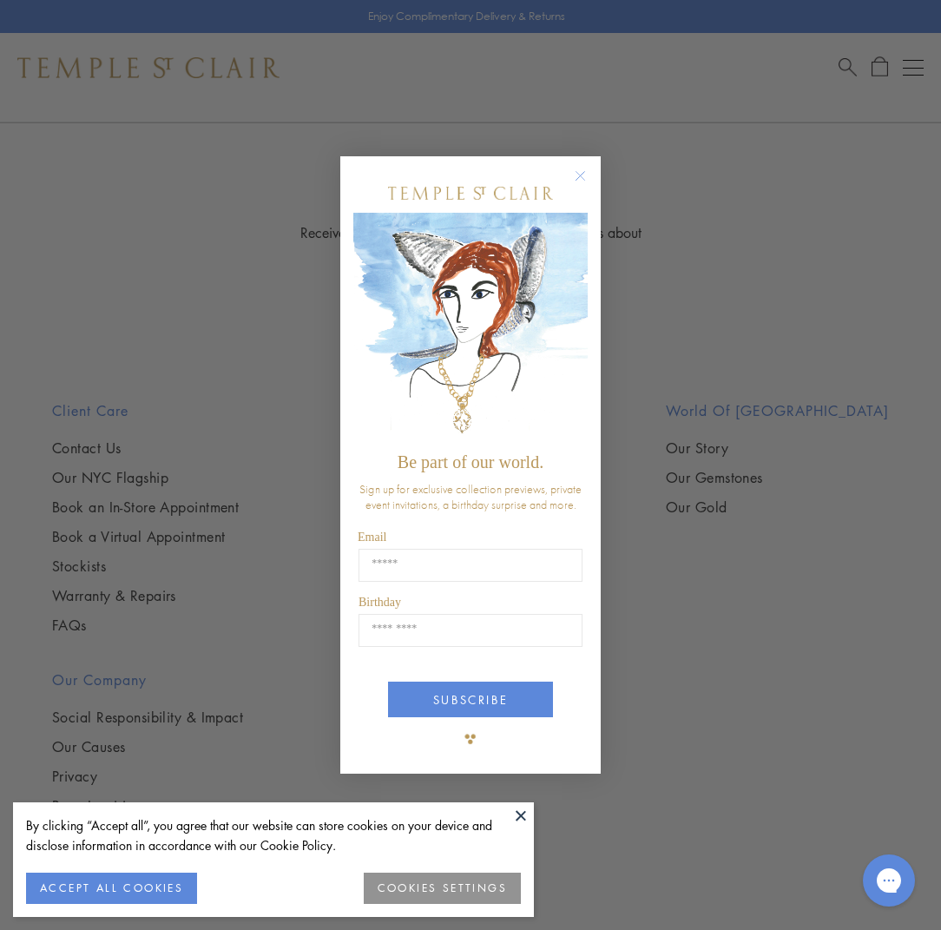
scroll to position [5389, 0]
click at [122, 885] on button "ACCEPT ALL COOKIES" at bounding box center [111, 888] width 171 height 31
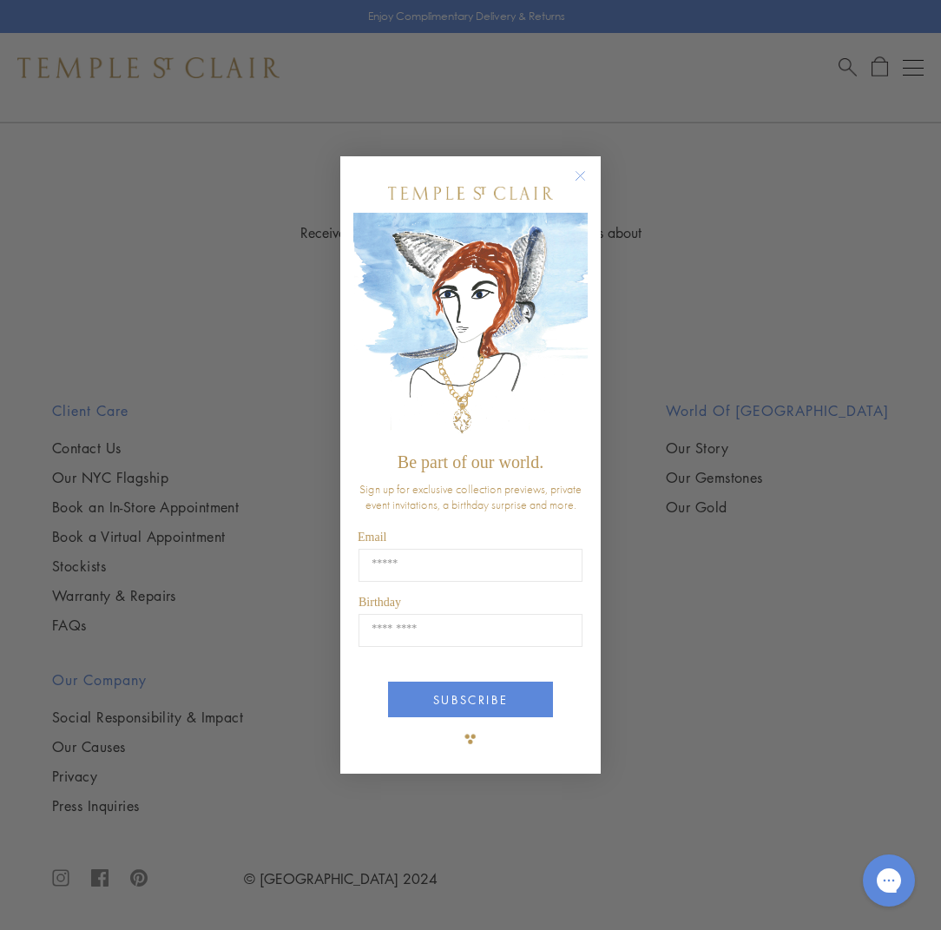
scroll to position [8973, 0]
click at [422, 561] on input "Email" at bounding box center [471, 565] width 224 height 33
type input "**********"
type input "*****"
click at [459, 685] on button "SUBSCRIBE" at bounding box center [470, 700] width 165 height 36
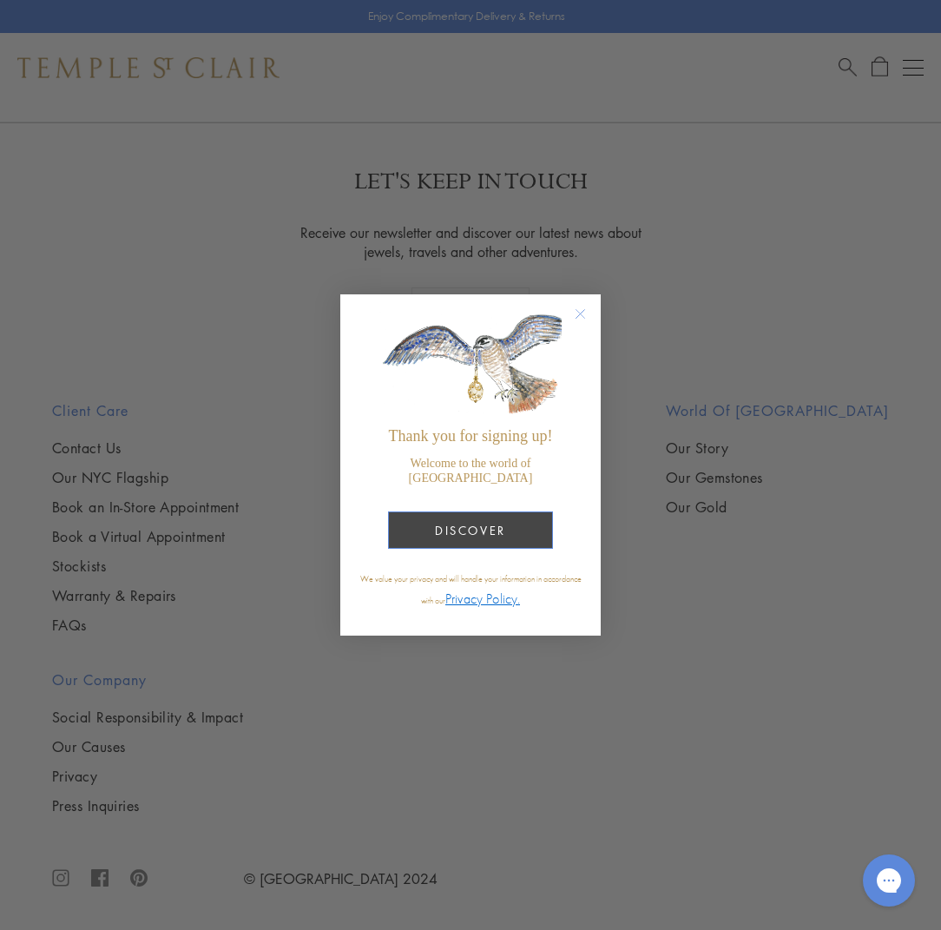
click at [528, 519] on button "DISCOVER" at bounding box center [470, 529] width 165 height 37
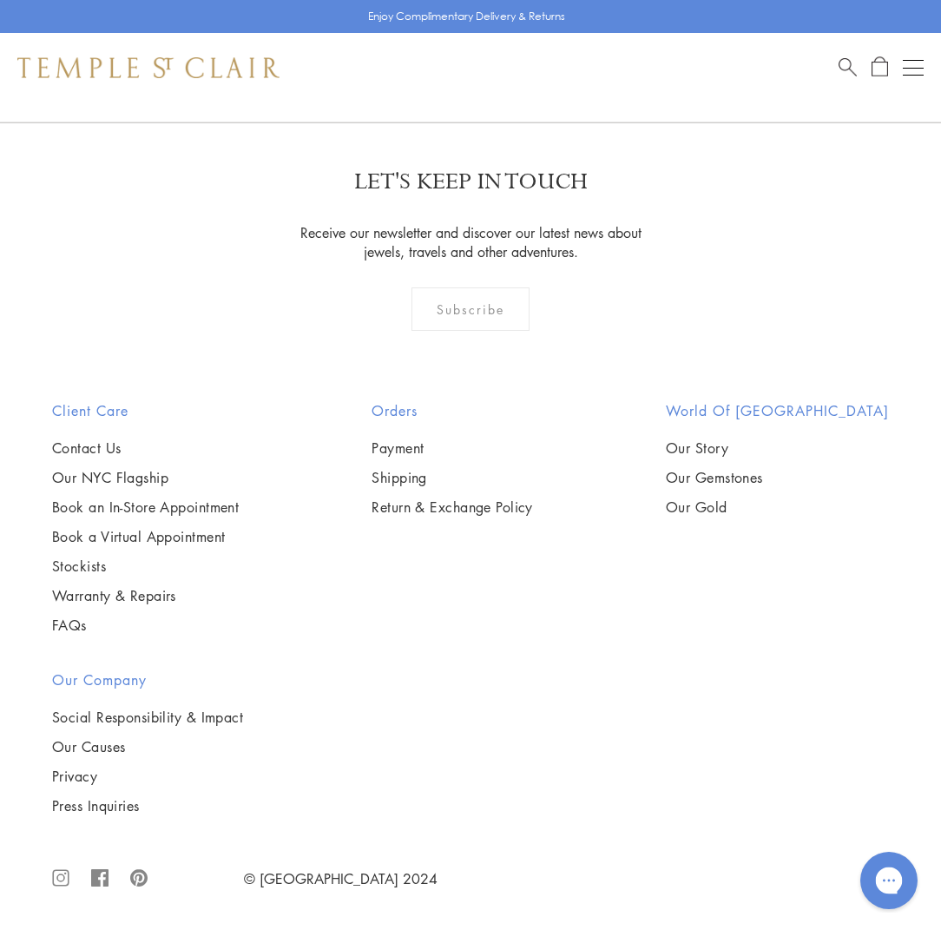
click at [888, 872] on div "Open gorgias live chat" at bounding box center [889, 880] width 38 height 38
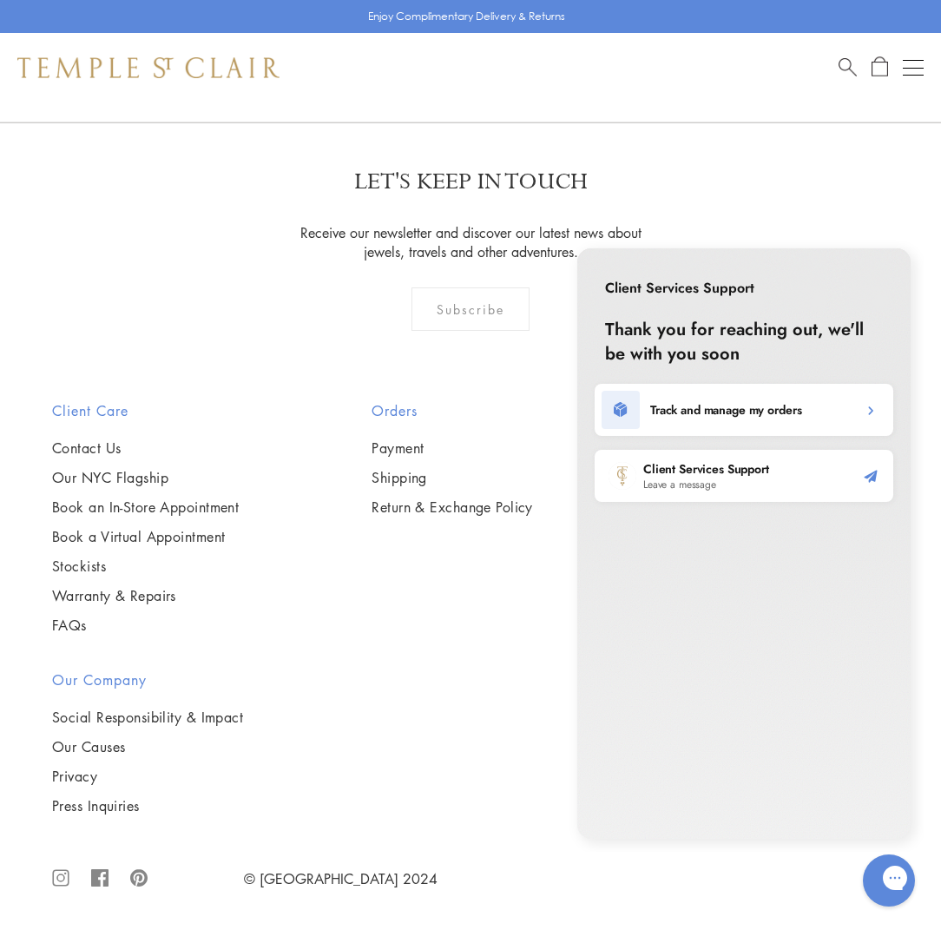
click at [848, 63] on span "Search" at bounding box center [848, 65] width 18 height 18
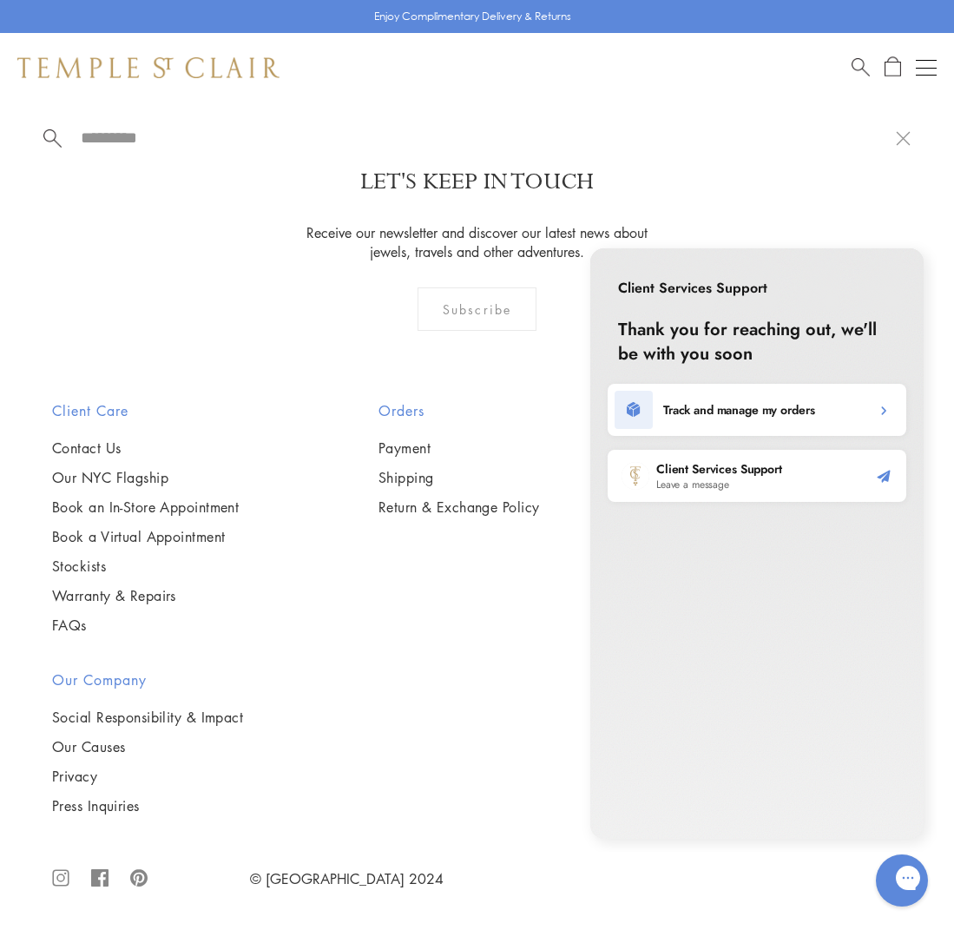
click at [848, 63] on div "Shop Shop Categories Amulets Pendants & Charms Lockets Chains & Leather Cords E…" at bounding box center [477, 67] width 954 height 69
click at [852, 105] on div at bounding box center [477, 137] width 954 height 70
click at [901, 138] on button at bounding box center [903, 137] width 15 height 16
click at [857, 63] on span "Search" at bounding box center [861, 65] width 18 height 18
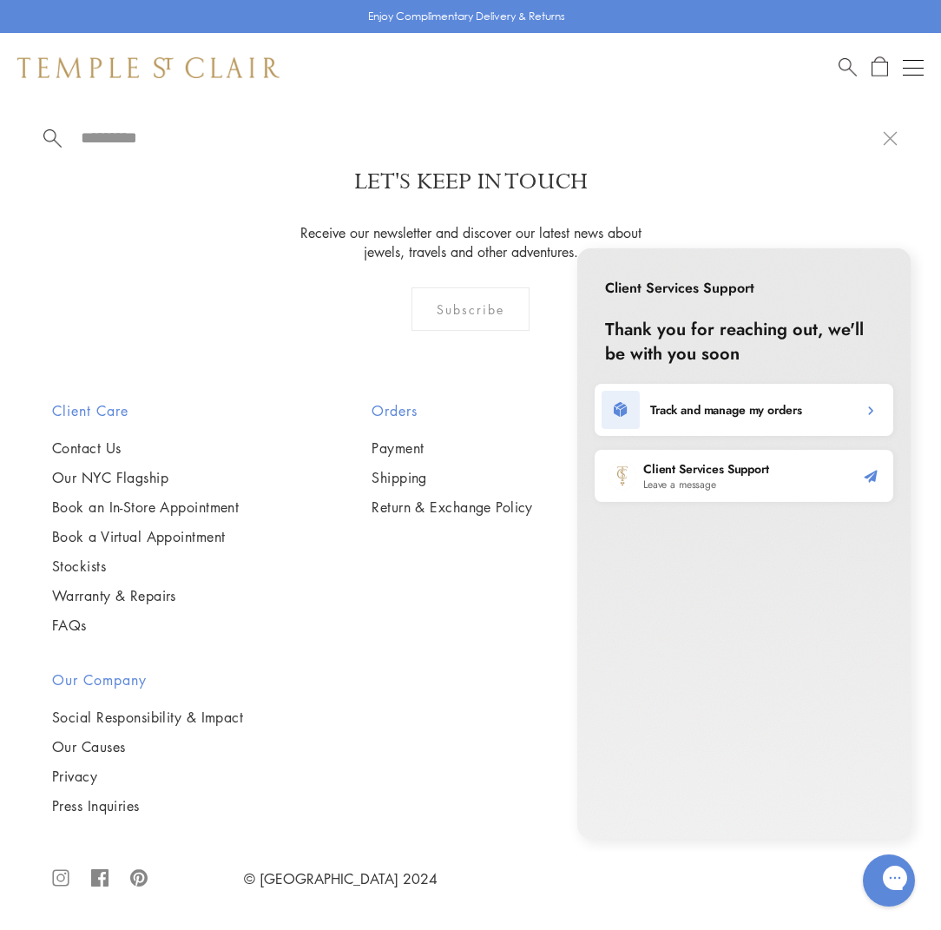
scroll to position [13386, 0]
click at [166, 141] on input "search" at bounding box center [481, 138] width 804 height 20
click at [123, 132] on input "search" at bounding box center [481, 138] width 804 height 20
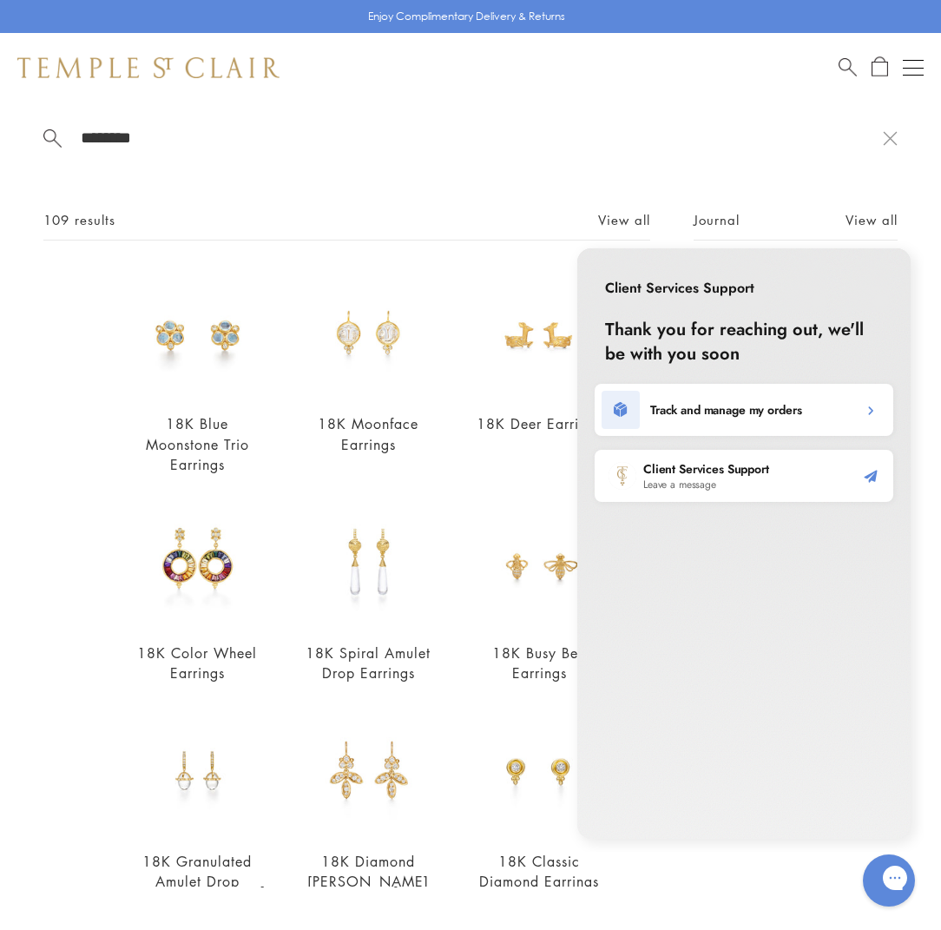
type input "********"
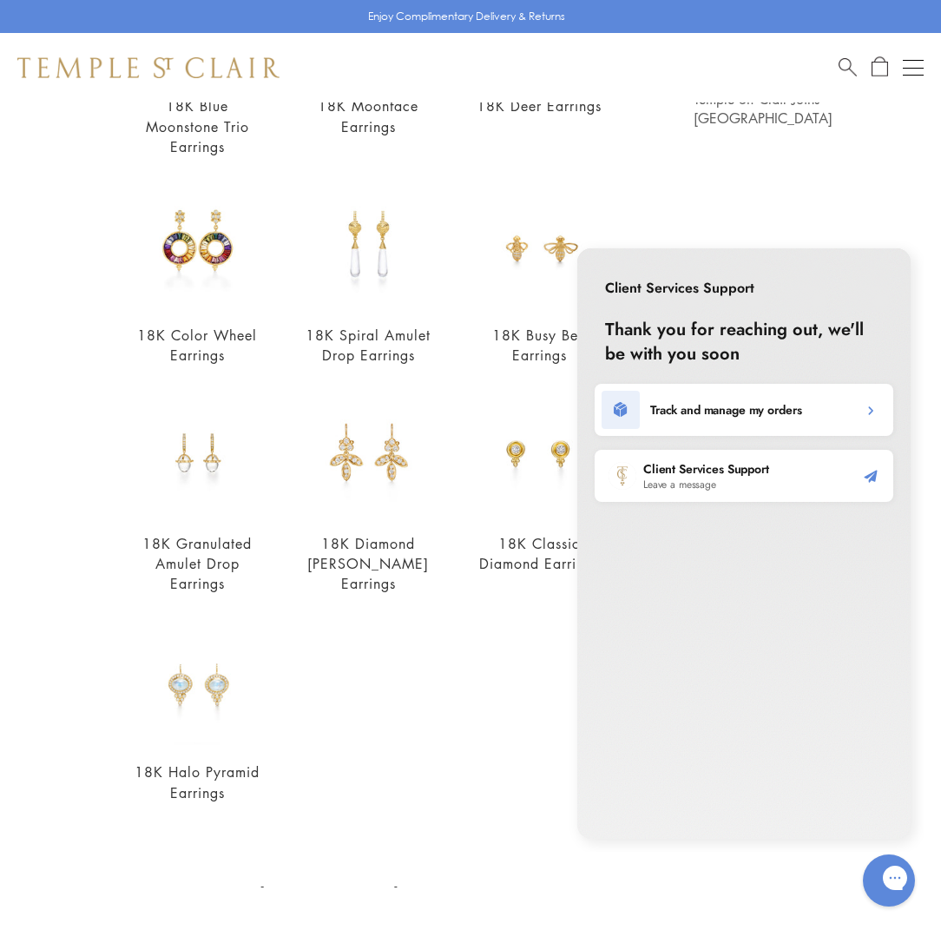
scroll to position [319, 0]
click at [196, 676] on img at bounding box center [198, 681] width 128 height 128
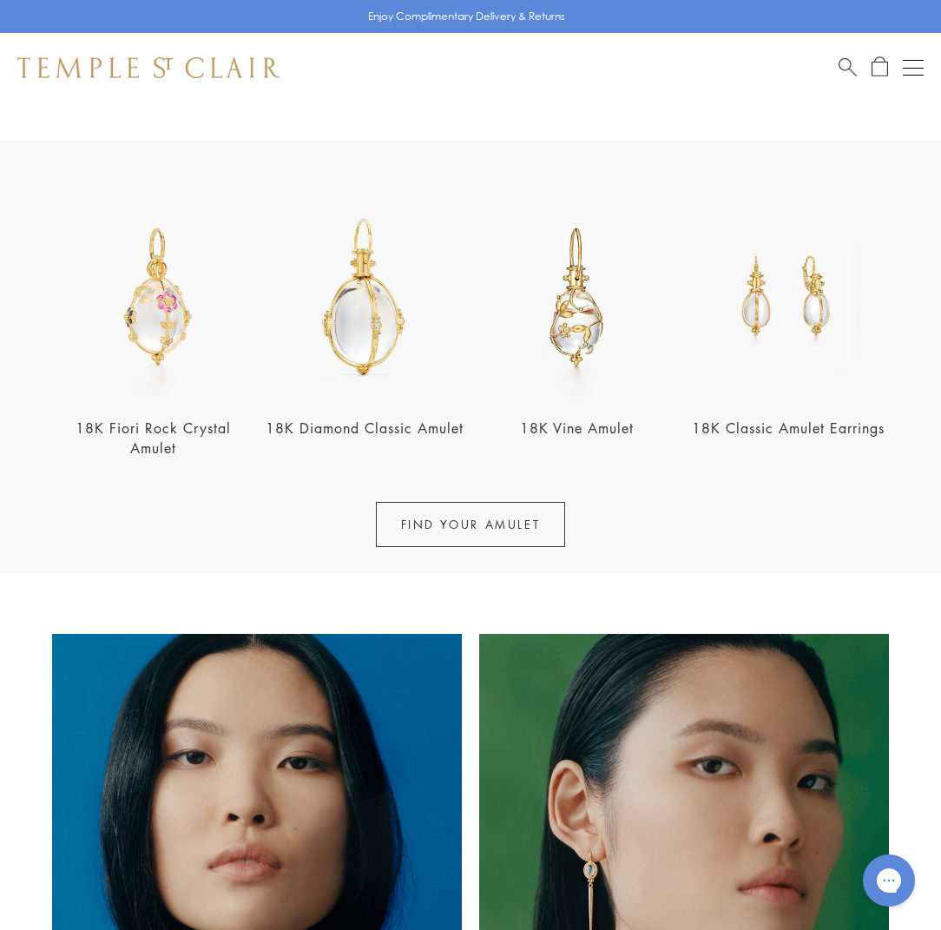
scroll to position [534, 0]
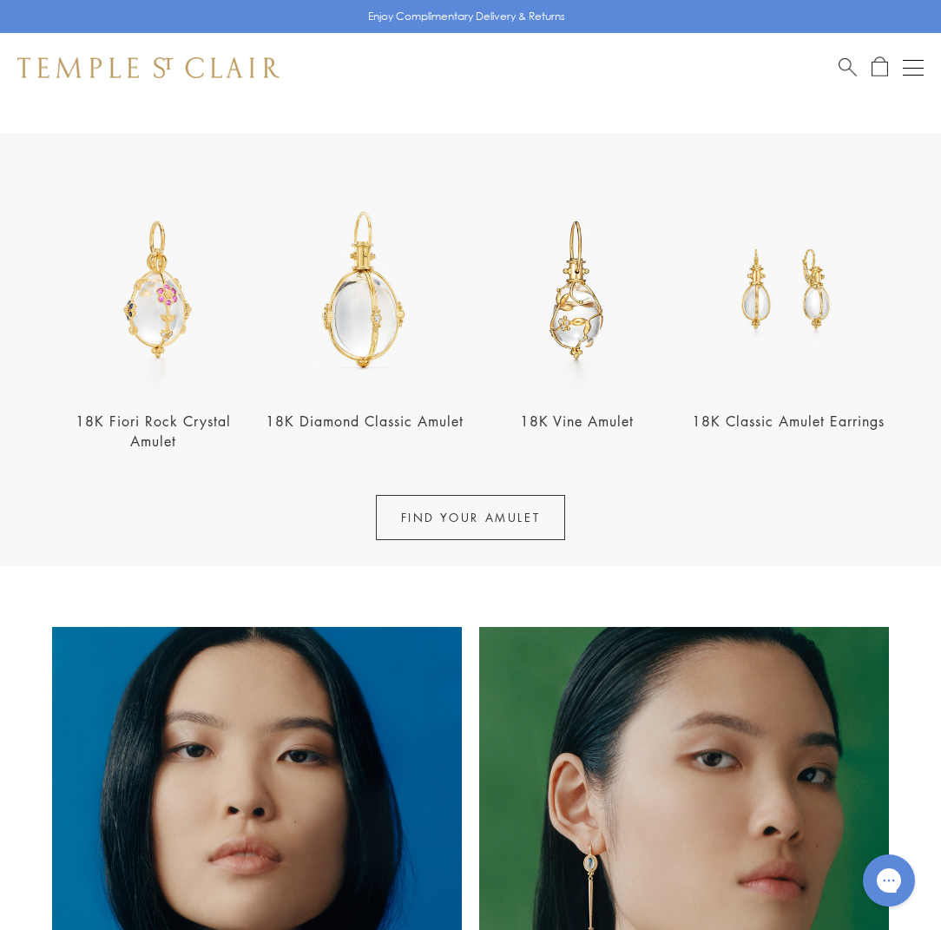
click at [777, 324] on img at bounding box center [788, 289] width 201 height 201
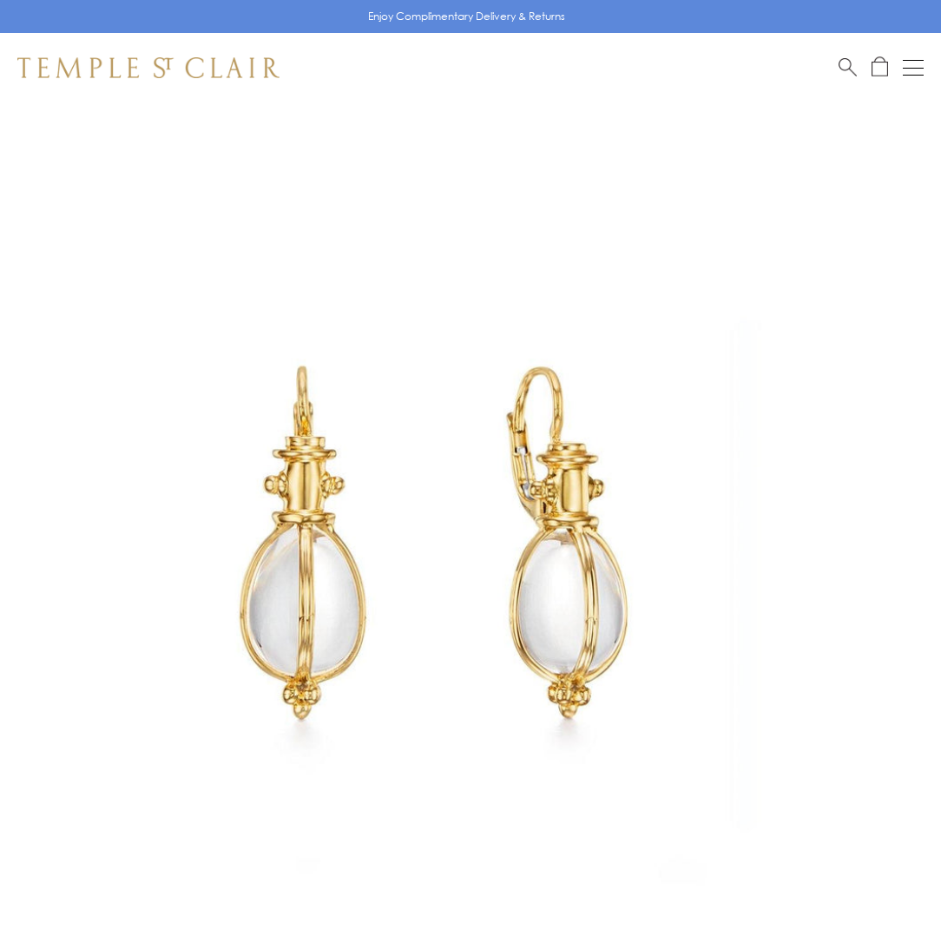
click at [777, 324] on img at bounding box center [444, 546] width 889 height 889
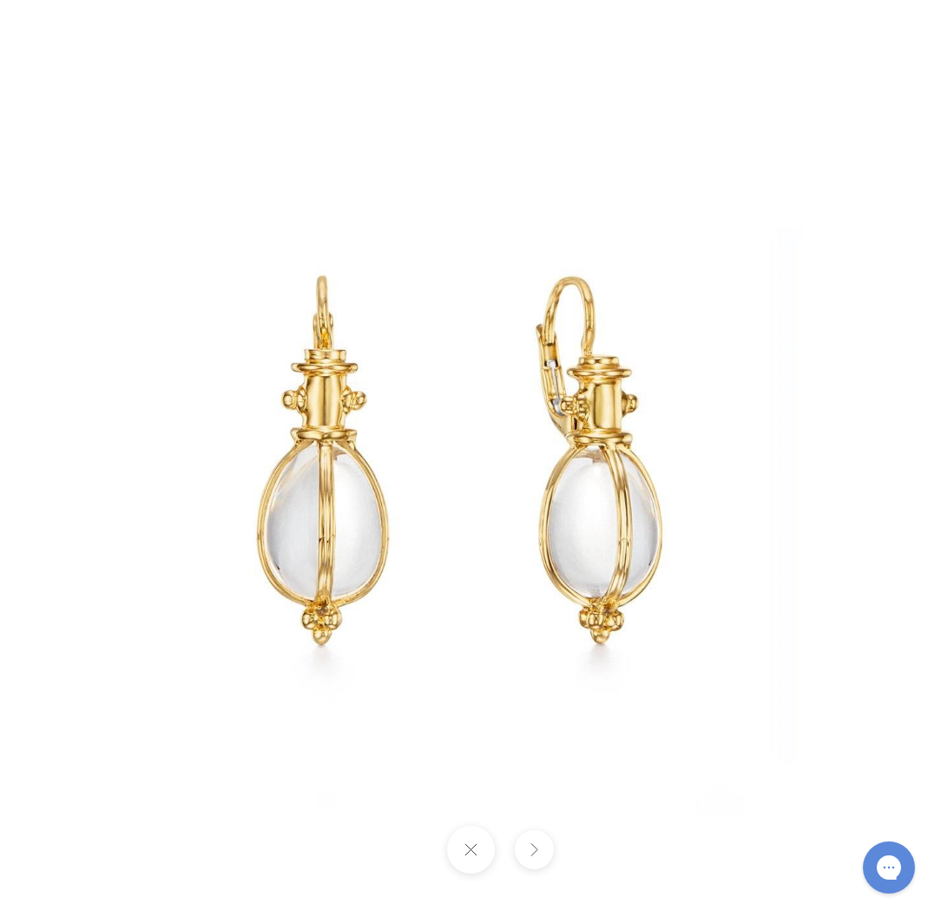
scroll to position [2512, 0]
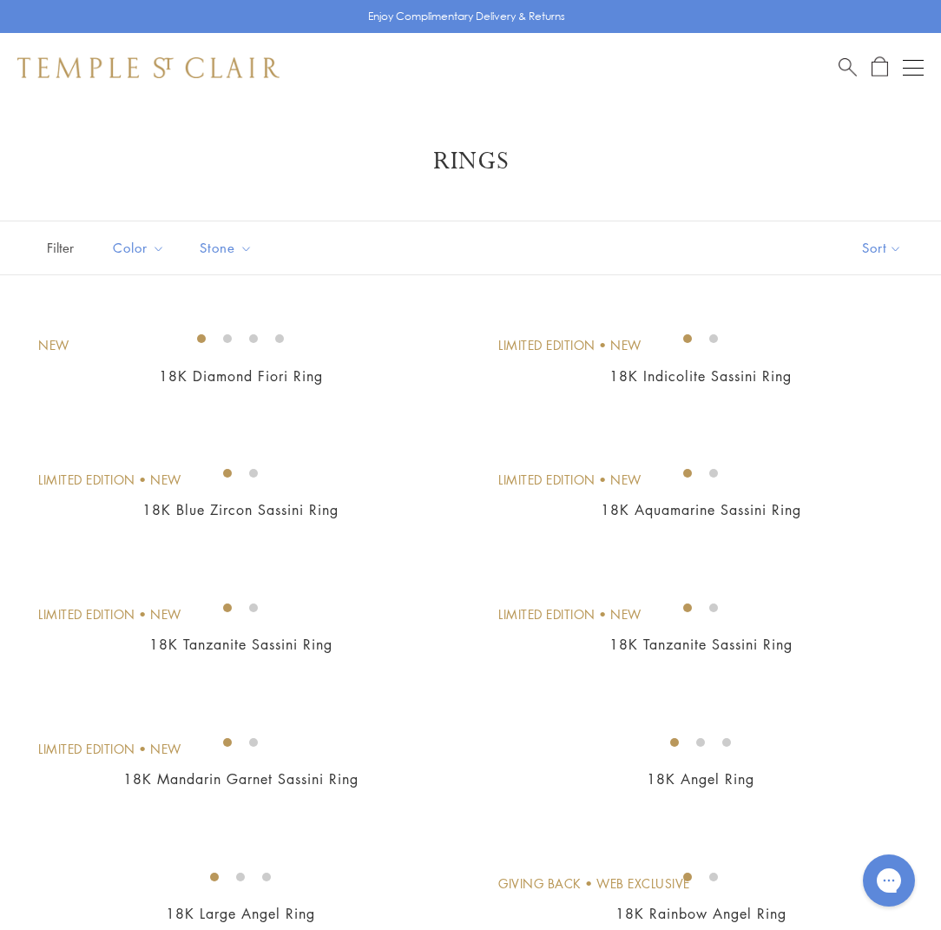
click at [847, 56] on span "Search" at bounding box center [848, 65] width 18 height 18
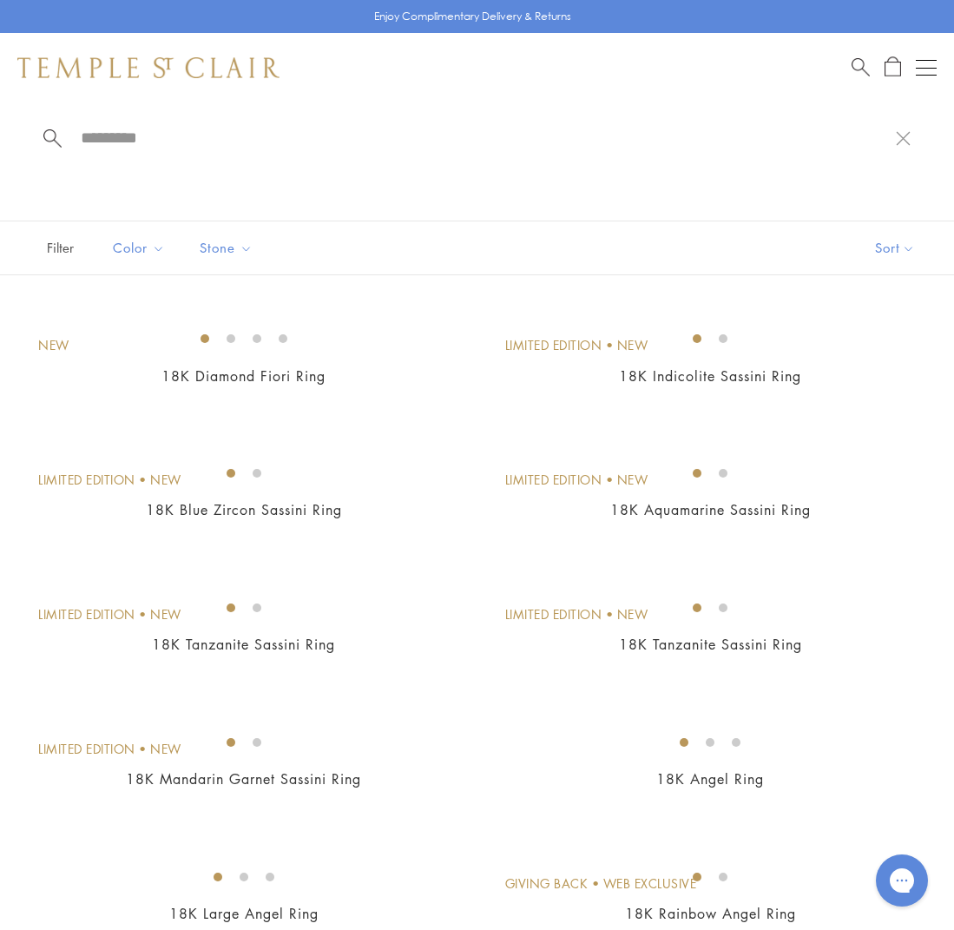
click at [854, 56] on div "Shop Shop Categories Amulets Pendants & Charms Lockets Chains & Leather Cords E…" at bounding box center [477, 67] width 954 height 69
click at [80, 142] on input "search" at bounding box center [487, 138] width 817 height 20
click at [90, 132] on input "search" at bounding box center [487, 138] width 817 height 20
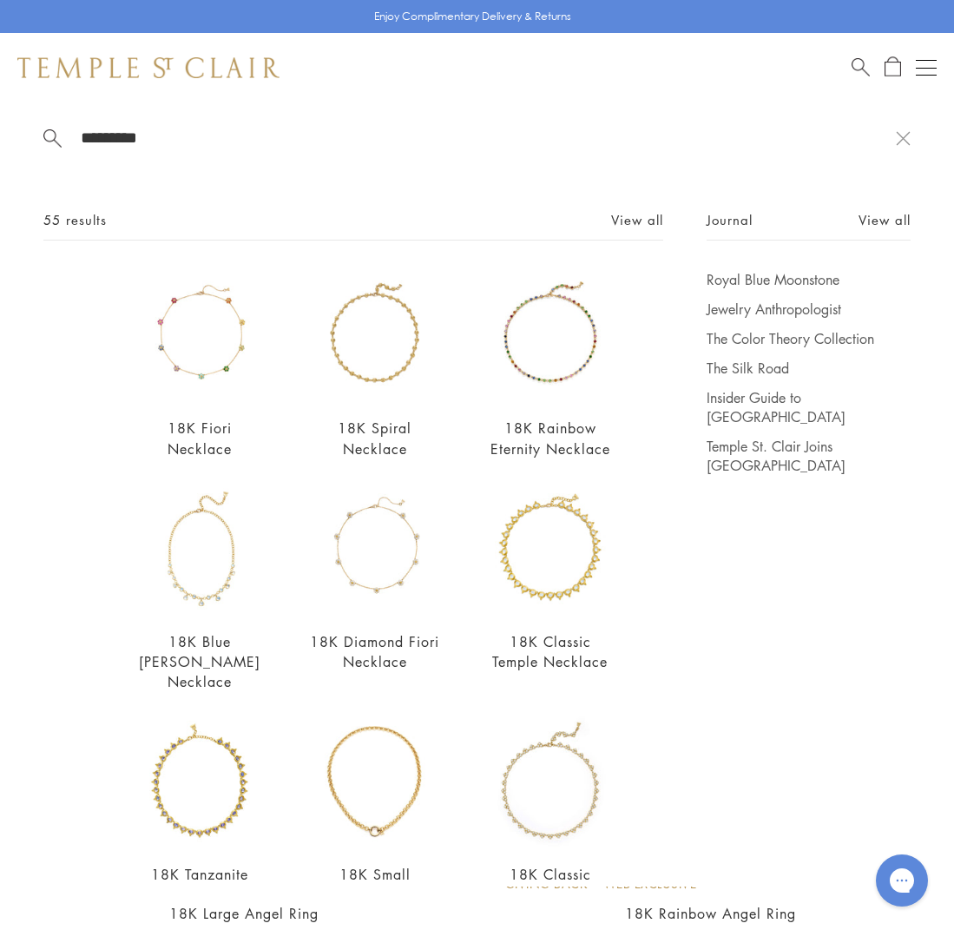
click at [167, 134] on input "*********" at bounding box center [487, 138] width 817 height 20
type input "*"
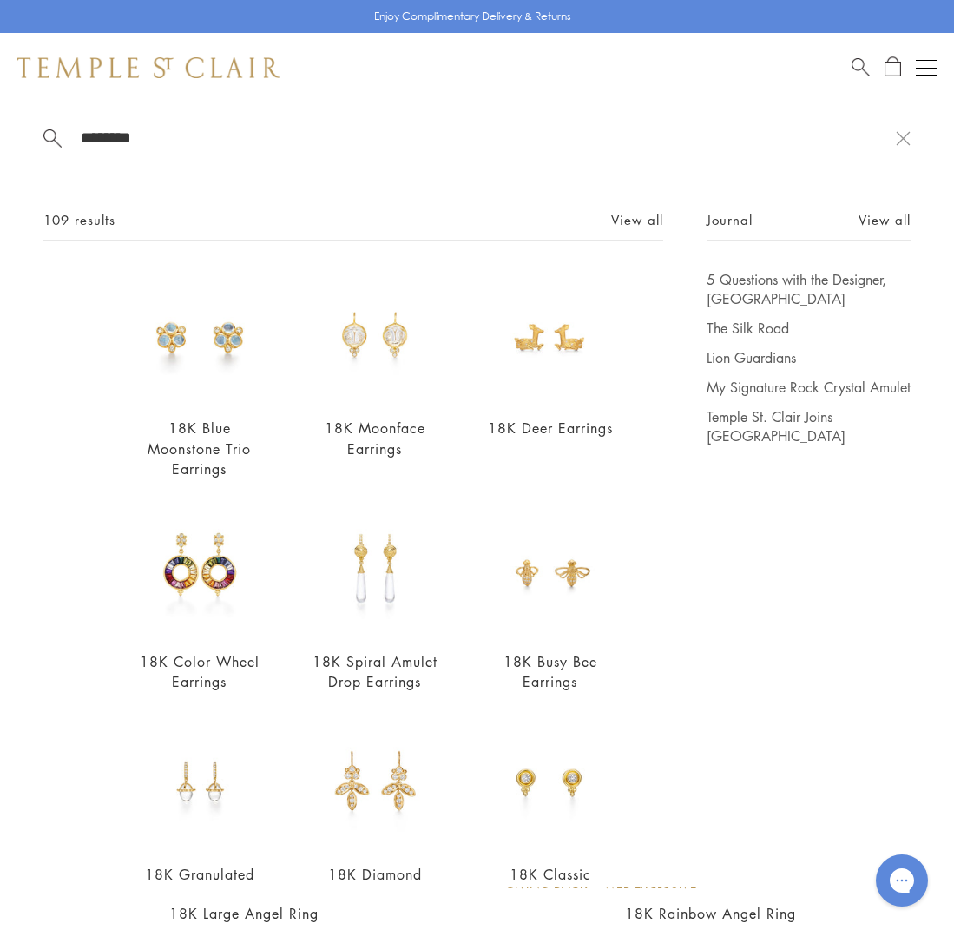
type input "********"
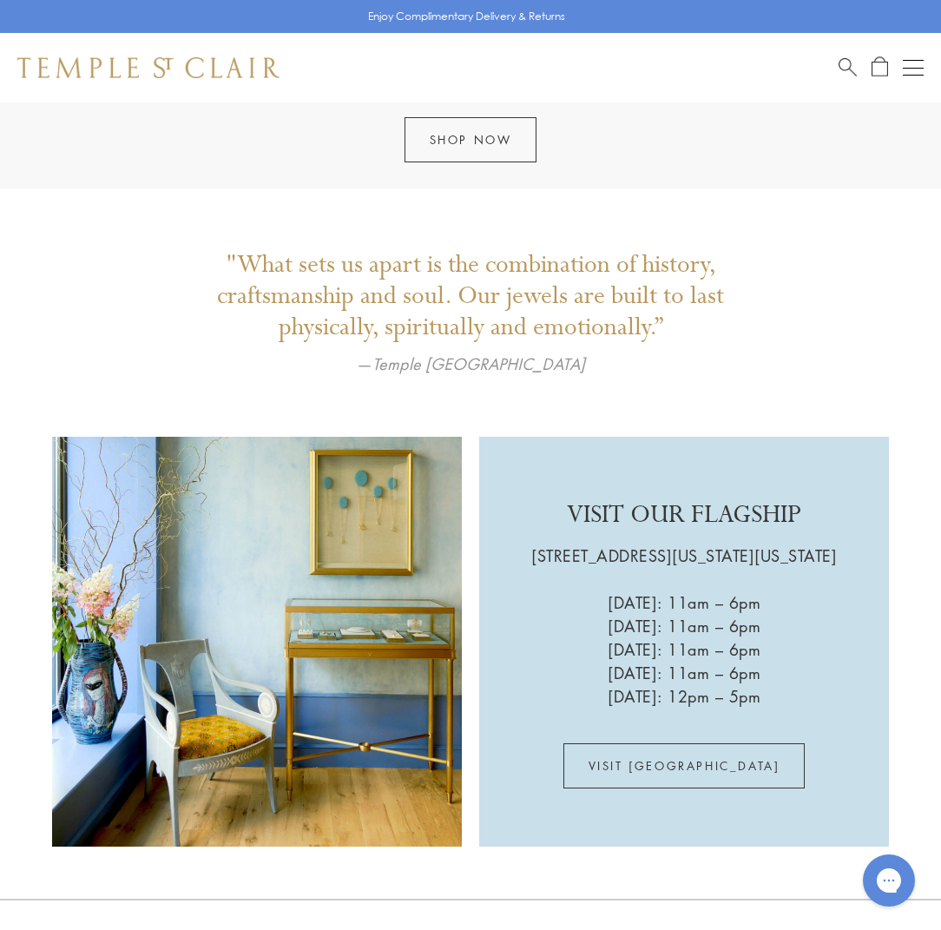
scroll to position [2130, 0]
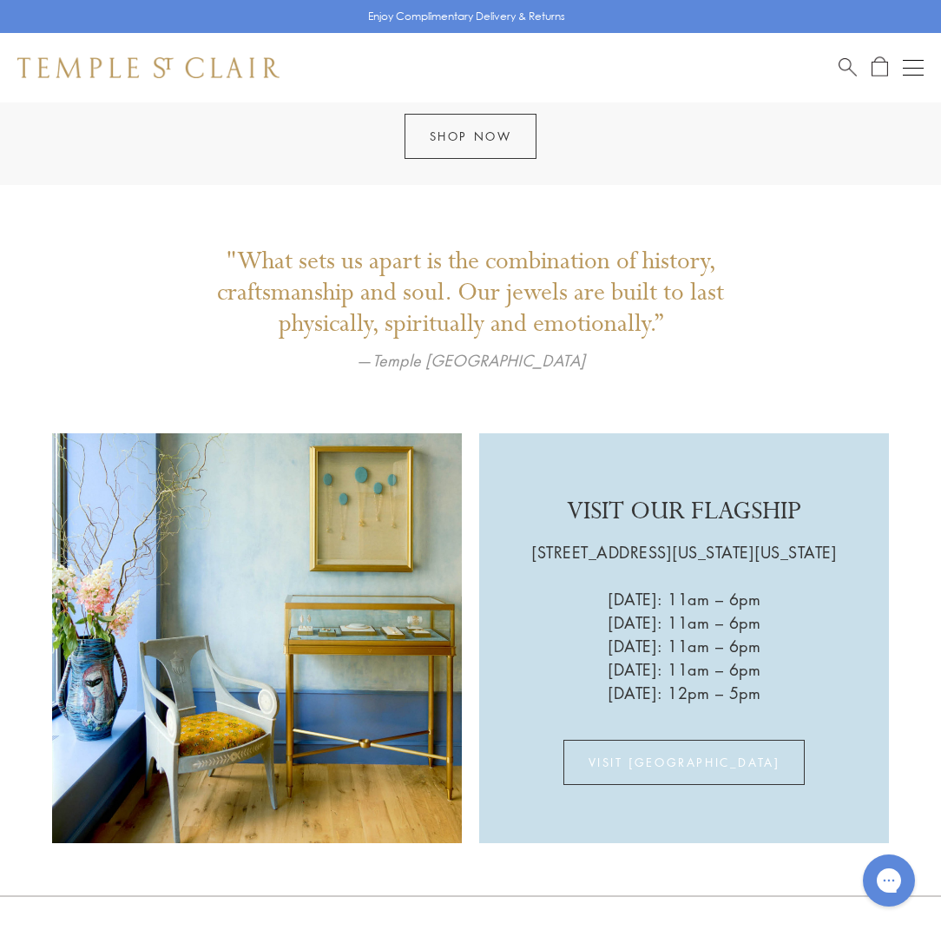
click at [670, 749] on link "VISIT [GEOGRAPHIC_DATA]" at bounding box center [685, 762] width 242 height 45
